Goal: Find specific page/section

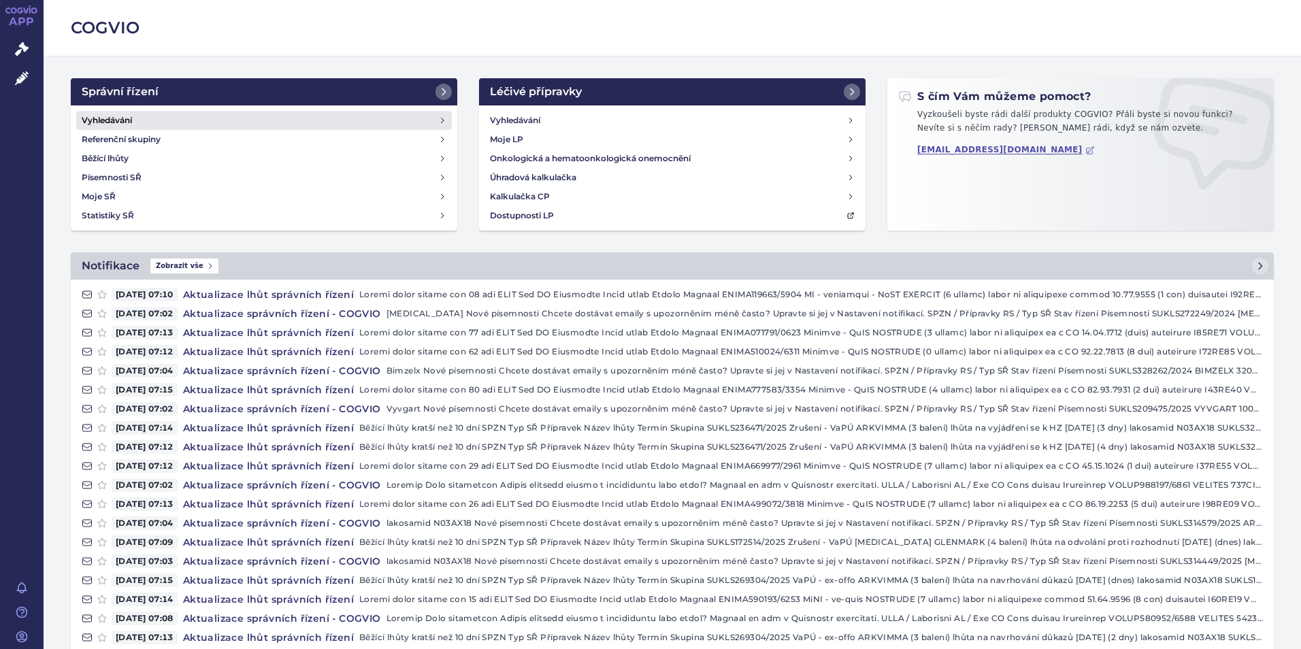
click at [107, 117] on h4 "Vyhledávání" at bounding box center [107, 121] width 50 height 14
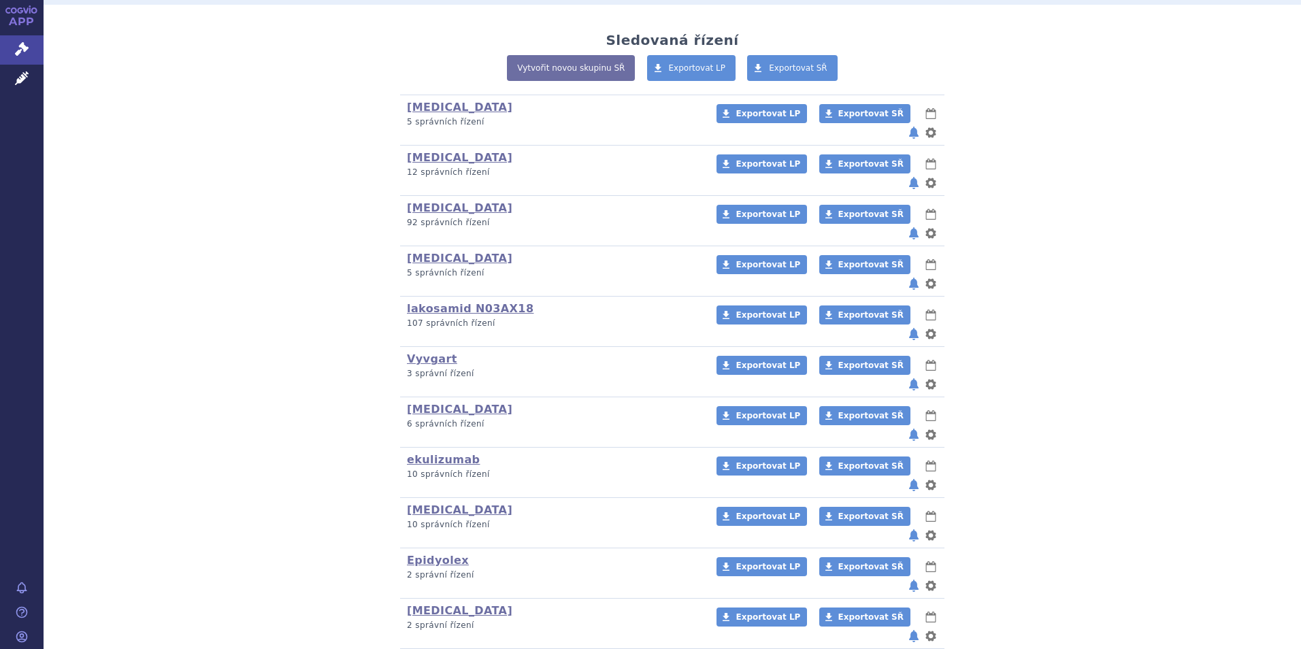
scroll to position [340, 0]
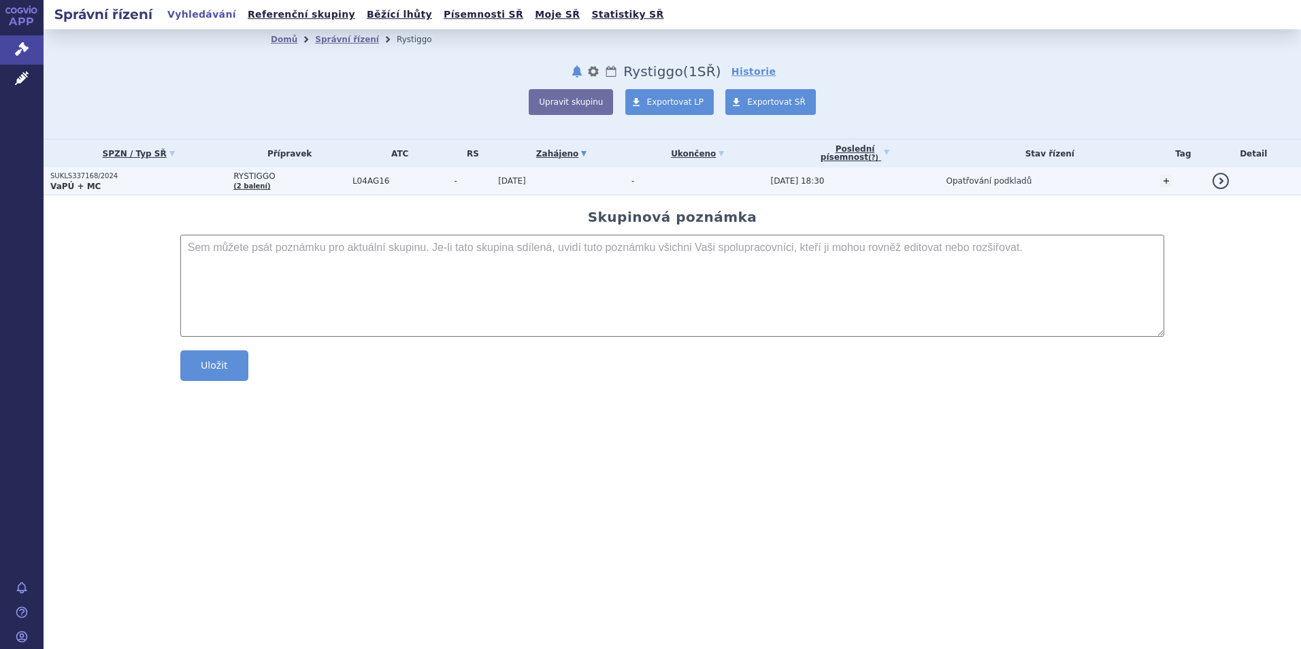
click at [77, 182] on strong "VaPÚ + MC" at bounding box center [75, 187] width 50 height 10
